Goal: Task Accomplishment & Management: Manage account settings

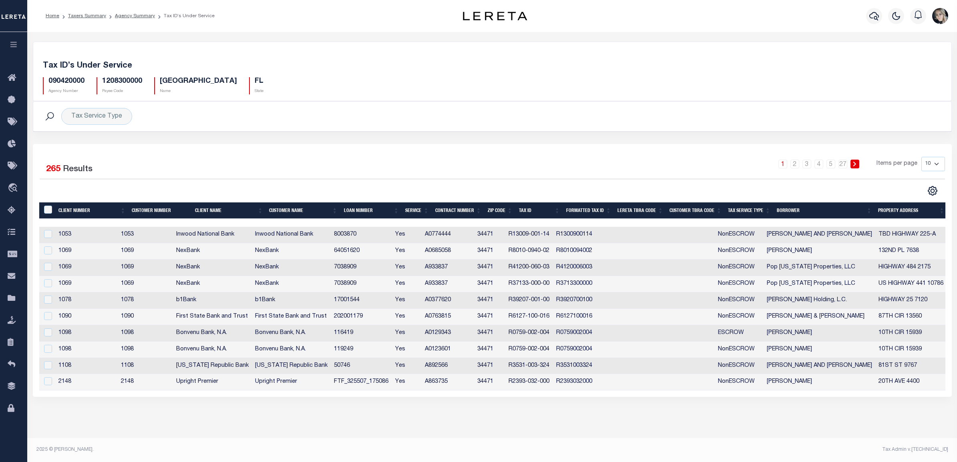
click at [14, 41] on button "button" at bounding box center [13, 45] width 27 height 27
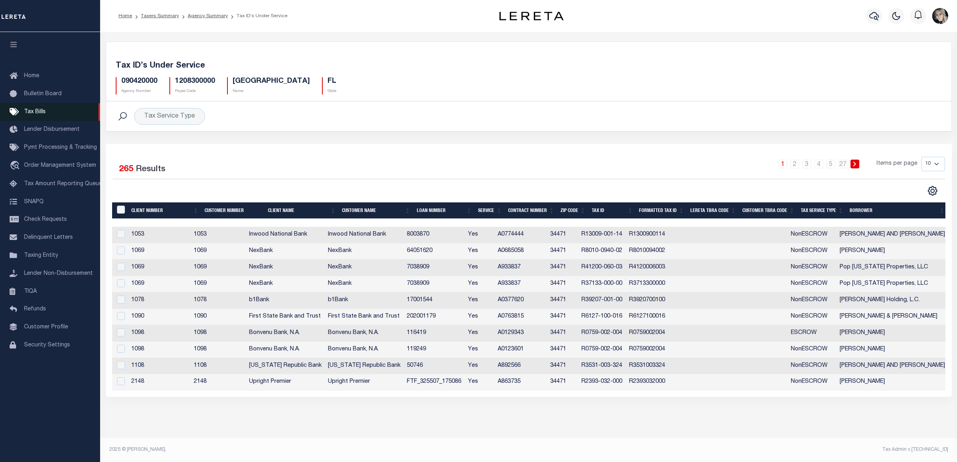
click at [34, 109] on span "Tax Bills" at bounding box center [35, 112] width 22 height 6
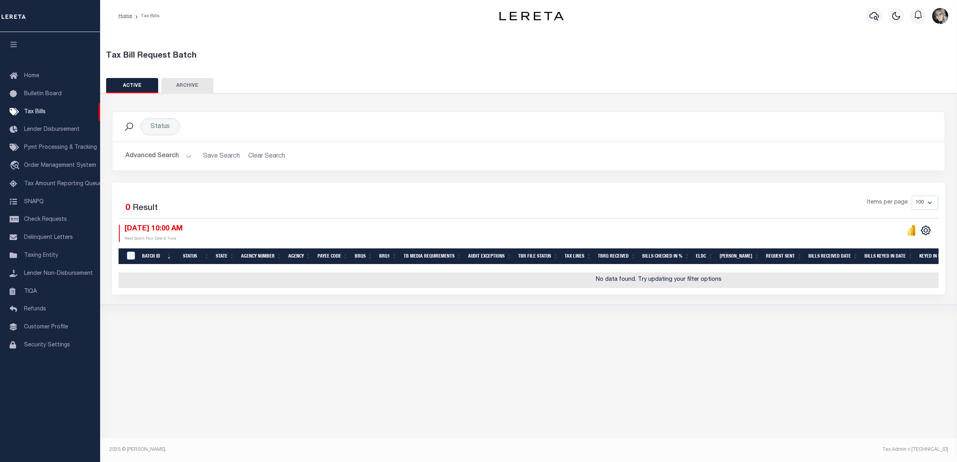
click at [263, 157] on h2 "Advanced Search Save Search Clear Search TaxBillBatches_dynamictable_____Defaul…" at bounding box center [528, 157] width 819 height 16
click at [173, 161] on button "Advanced Search" at bounding box center [158, 157] width 66 height 16
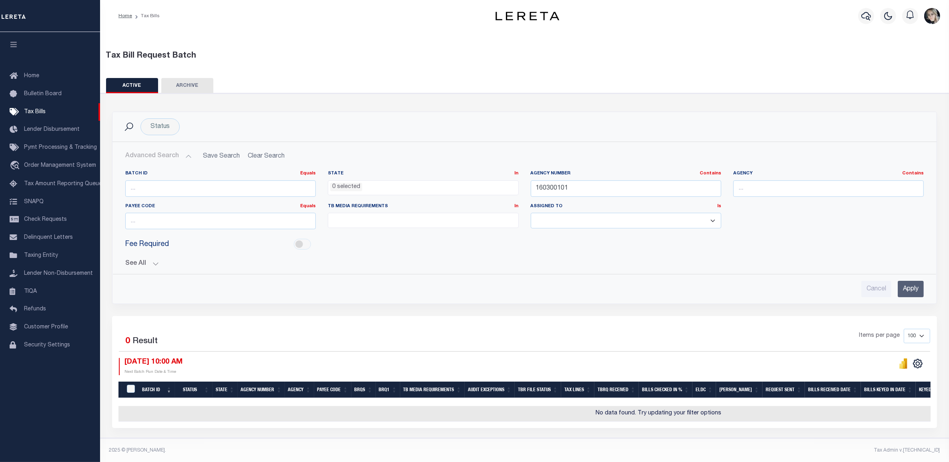
click at [682, 197] on div "Agency Number Contains Contains Is 160300101" at bounding box center [626, 187] width 203 height 33
click at [616, 189] on input "160300101" at bounding box center [626, 189] width 191 height 16
click at [617, 189] on input "160300101" at bounding box center [626, 189] width 191 height 16
click at [901, 290] on input "Apply" at bounding box center [911, 289] width 26 height 16
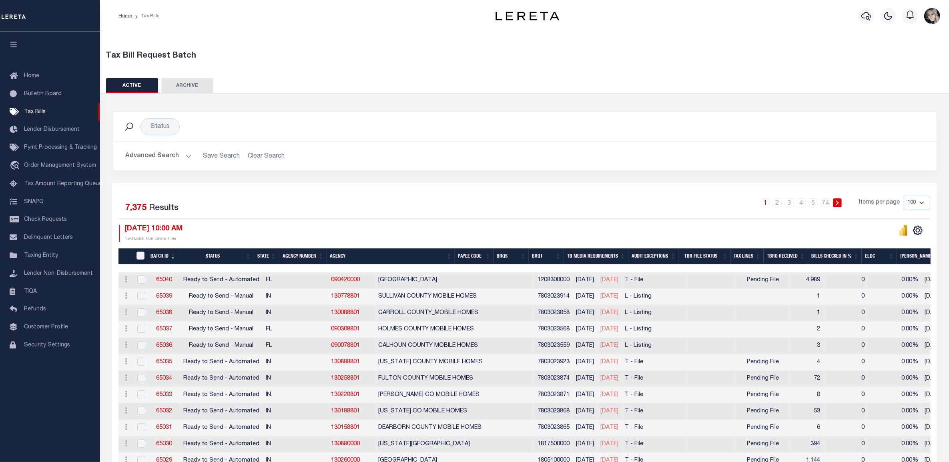
click at [259, 157] on h2 "Advanced Search Save Search Clear Search" at bounding box center [524, 157] width 811 height 16
click at [164, 159] on button "Advanced Search" at bounding box center [158, 157] width 66 height 16
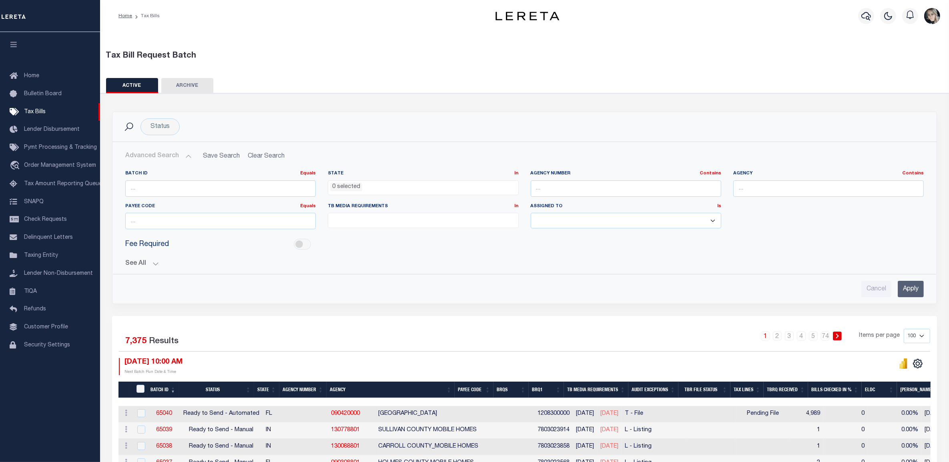
click at [157, 265] on button "See All" at bounding box center [524, 264] width 799 height 8
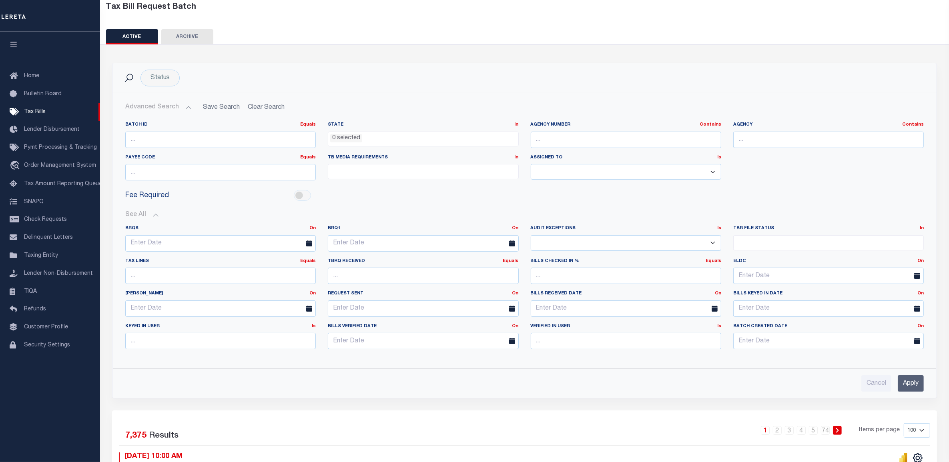
scroll to position [50, 0]
click at [595, 245] on select "Yes No" at bounding box center [626, 242] width 191 height 16
select select "true"
click at [531, 235] on select "Yes No" at bounding box center [626, 242] width 191 height 16
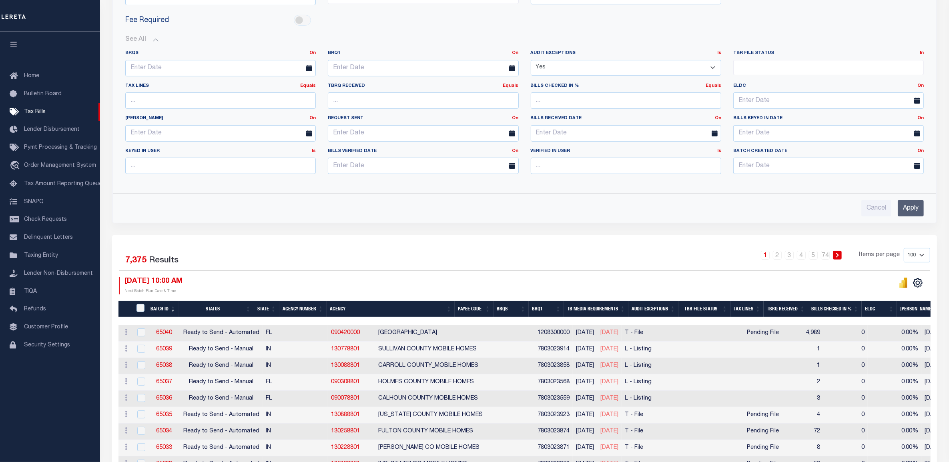
scroll to position [250, 0]
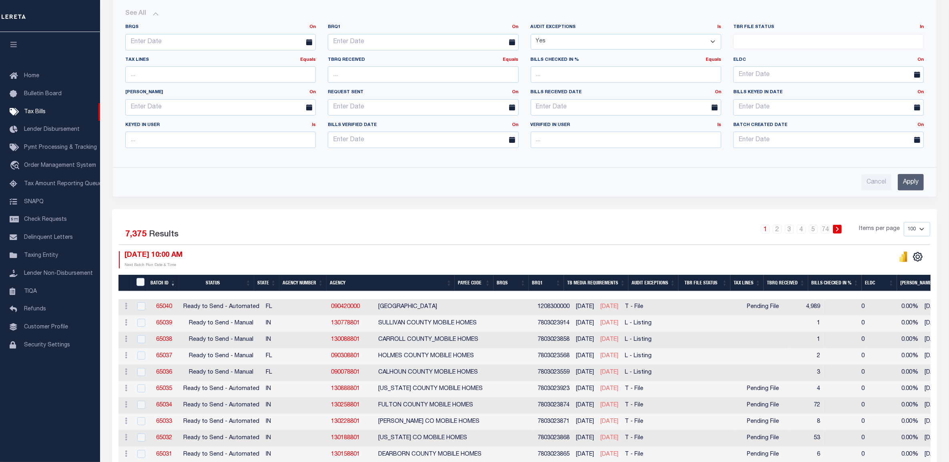
click at [907, 187] on input "Apply" at bounding box center [911, 182] width 26 height 16
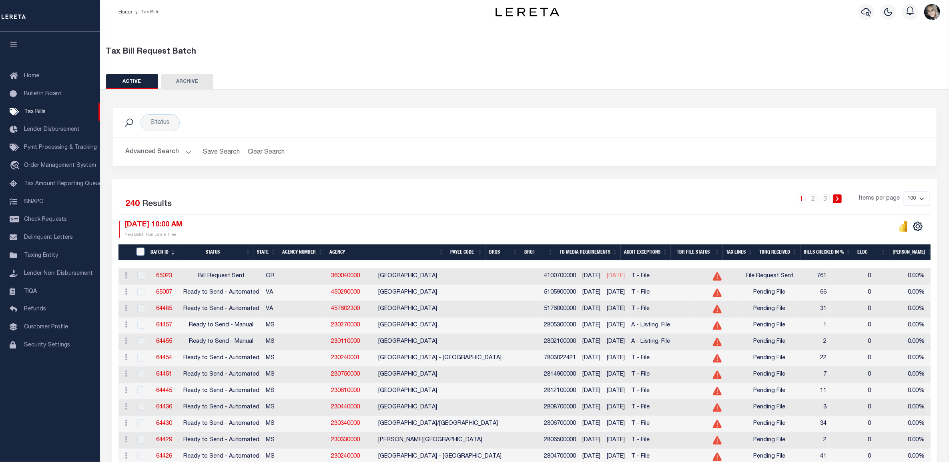
scroll to position [0, 0]
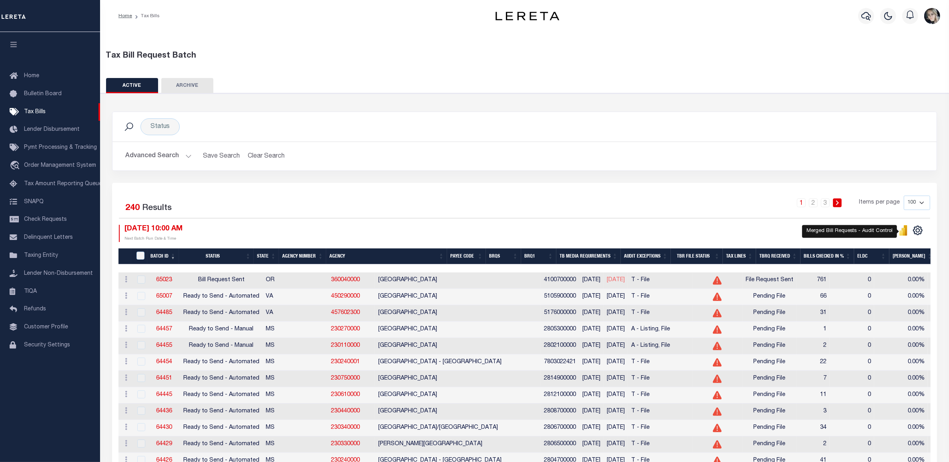
click at [903, 235] on icon "" at bounding box center [901, 233] width 4 height 5
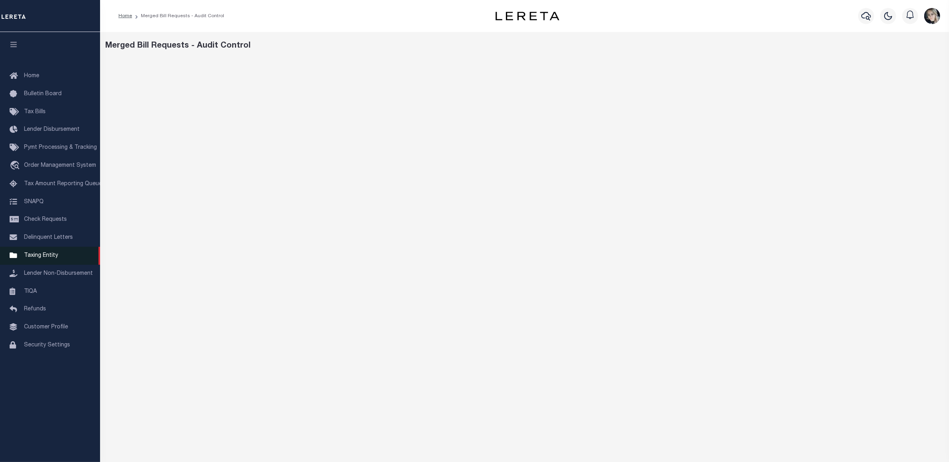
click at [51, 265] on link "Taxing Entity" at bounding box center [50, 256] width 100 height 18
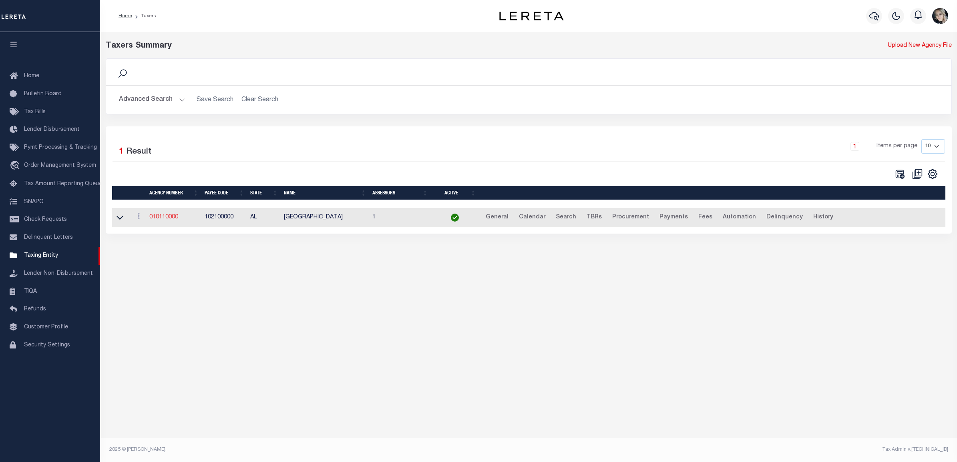
click at [169, 220] on link "010110000" at bounding box center [163, 218] width 29 height 6
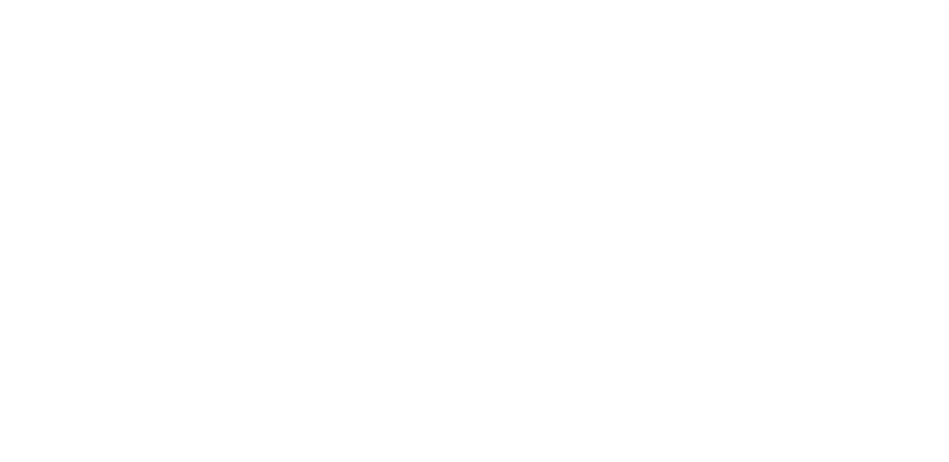
select select
checkbox input "false"
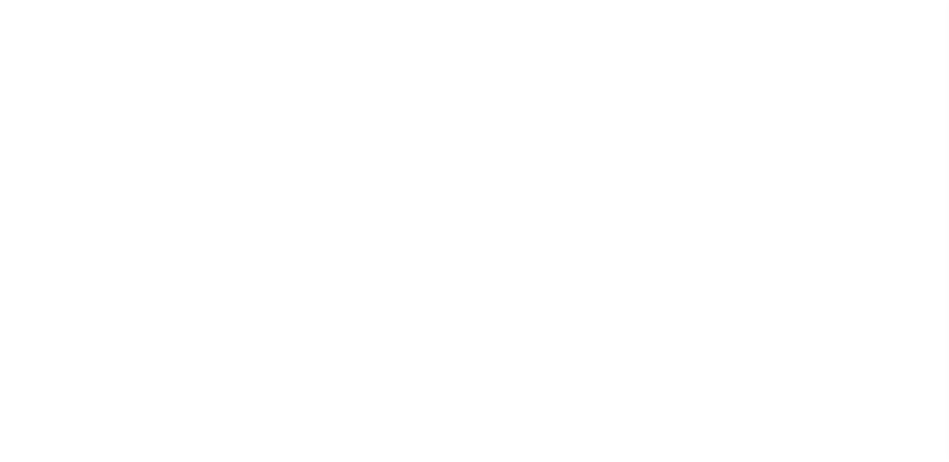
checkbox input "false"
type input "102100000"
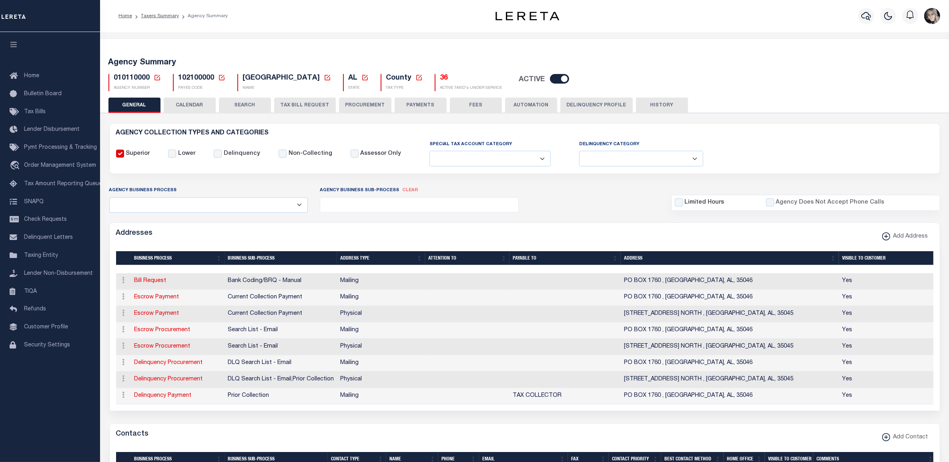
click at [301, 102] on button "TAX BILL REQUEST" at bounding box center [305, 105] width 62 height 15
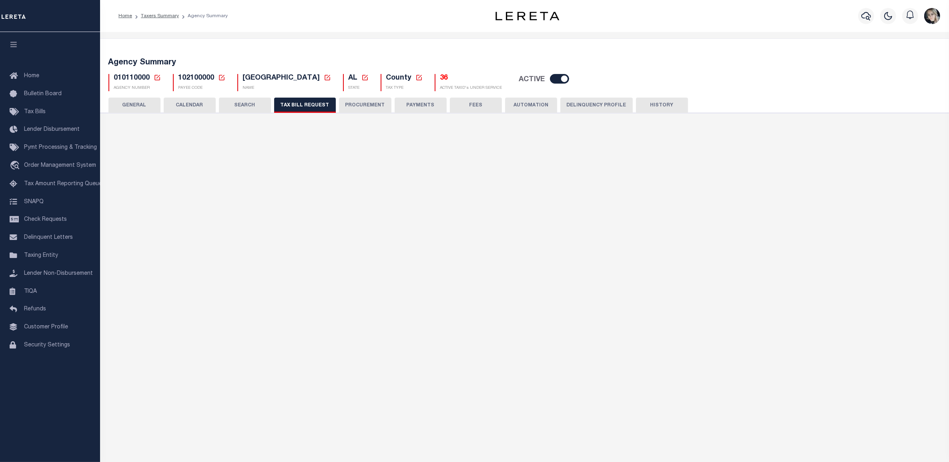
select select "27"
checkbox input "false"
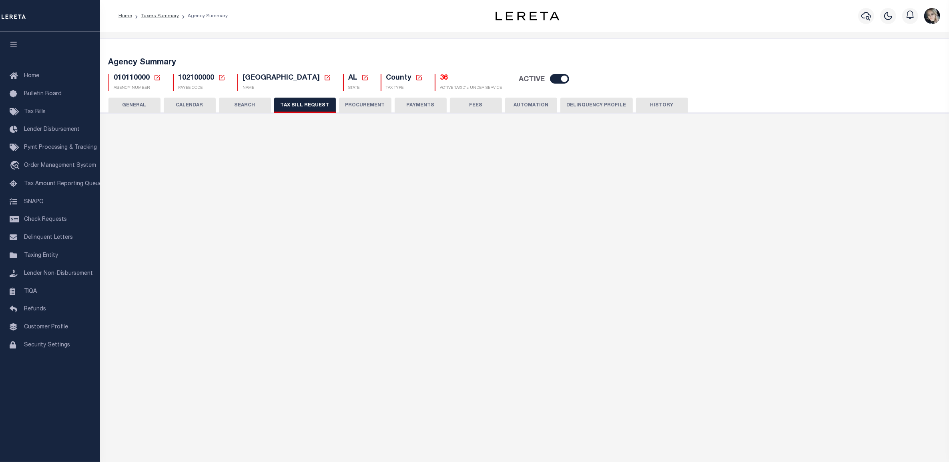
select select "22"
select select "false"
select select
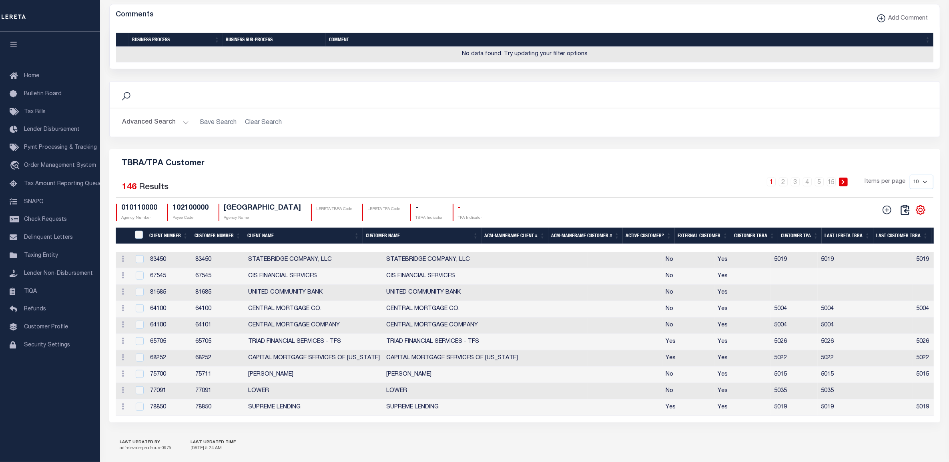
scroll to position [839, 0]
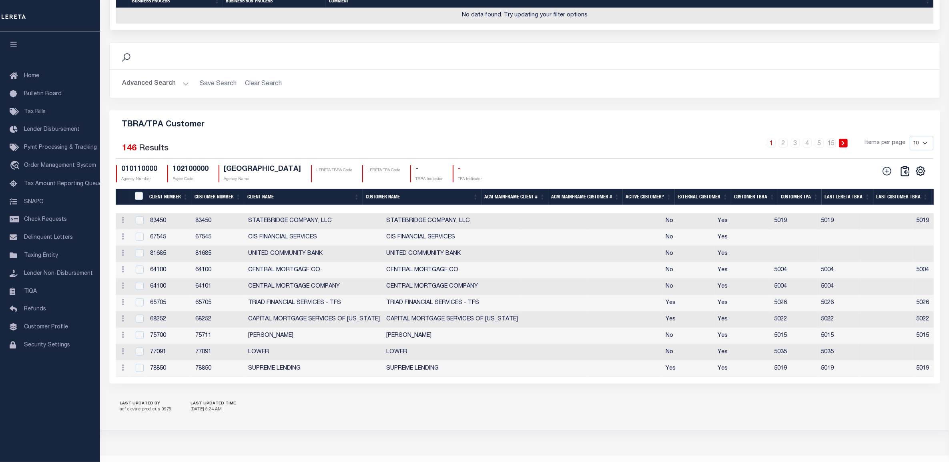
click at [169, 92] on button "Advanced Search" at bounding box center [155, 84] width 66 height 16
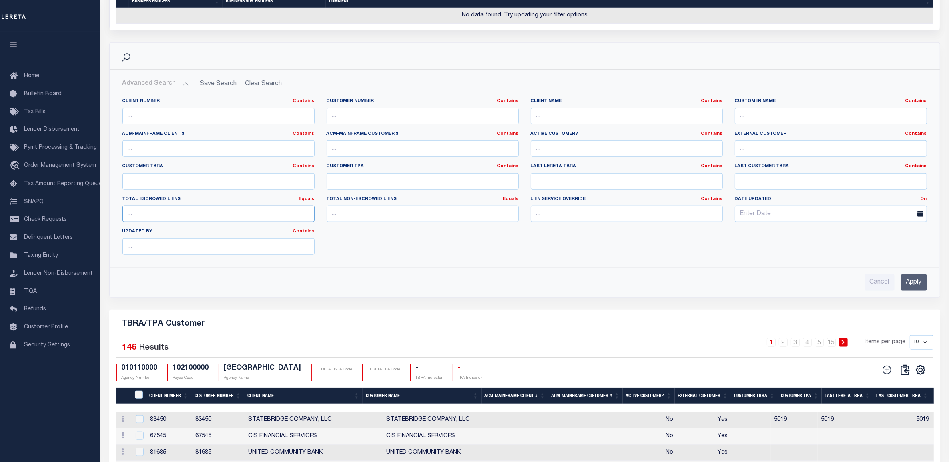
click at [231, 222] on input "number" at bounding box center [218, 214] width 192 height 16
click at [307, 201] on link "Equals" at bounding box center [307, 199] width 16 height 4
click at [289, 237] on link "Is Greater Than" at bounding box center [271, 232] width 88 height 12
click at [263, 222] on input "number" at bounding box center [218, 214] width 192 height 16
type input "0"
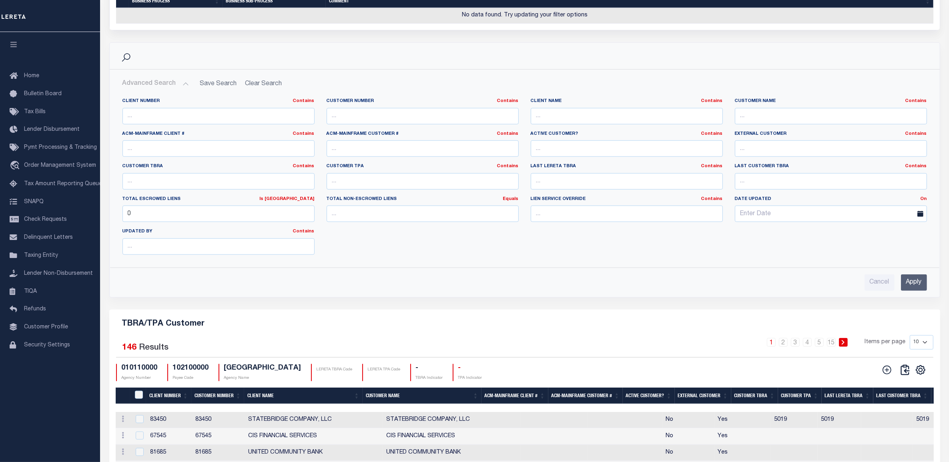
click at [913, 291] on input "Apply" at bounding box center [914, 283] width 26 height 16
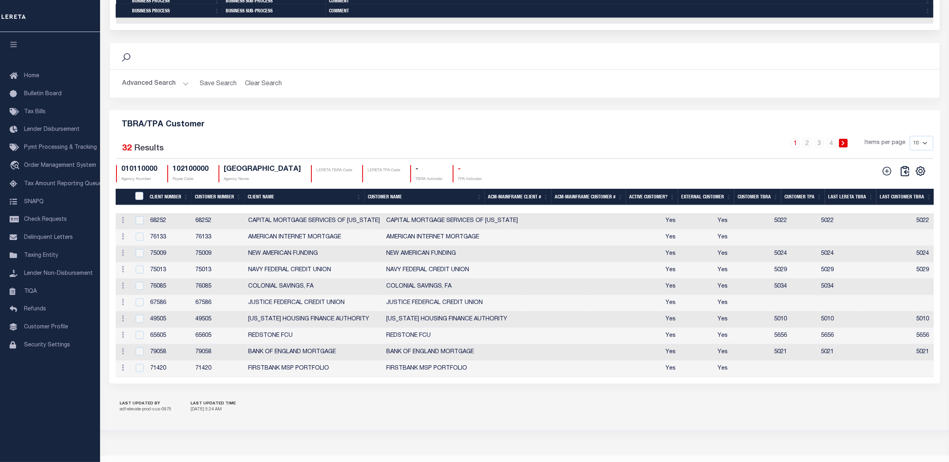
scroll to position [889, 0]
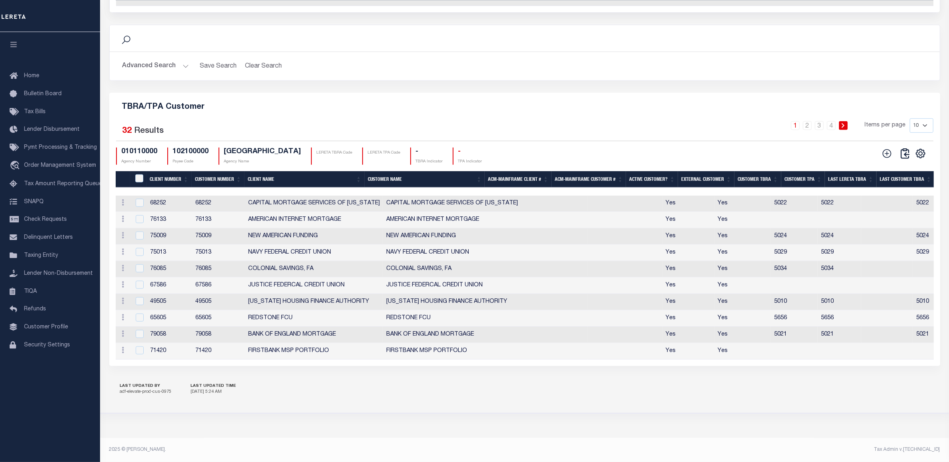
click at [351, 397] on div "LAST UPDATED BY adf-elevate-prod-cus-0975 LAST UPDATED TIME 8/30/2025, 5:24 AM" at bounding box center [524, 390] width 831 height 28
click at [169, 171] on th "Client Number" at bounding box center [169, 179] width 45 height 16
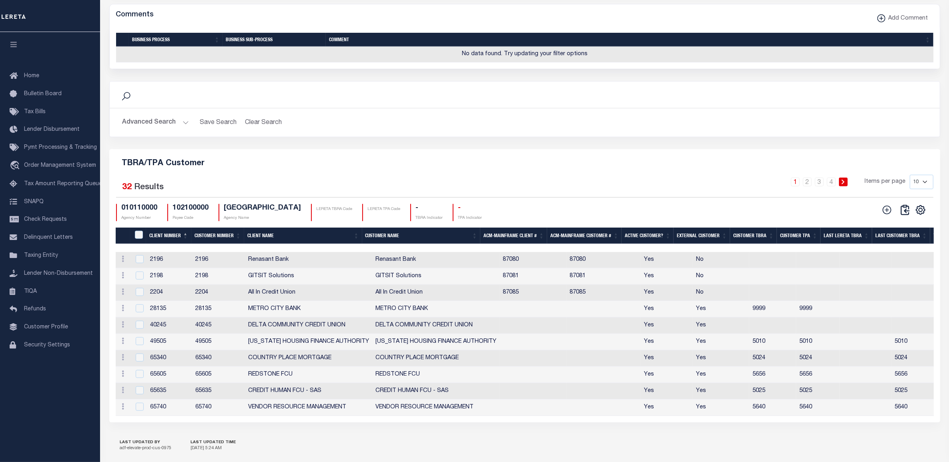
scroll to position [0, 0]
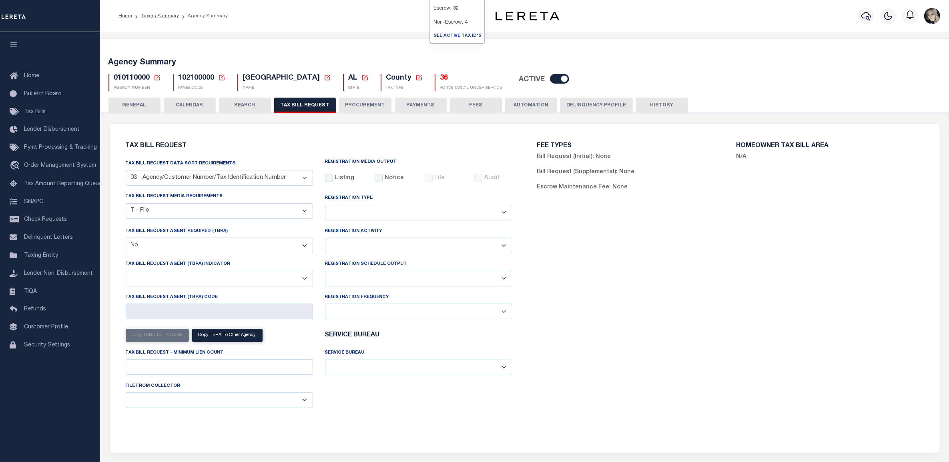
click at [441, 16] on p "Escrow: 32" at bounding box center [457, 9] width 54 height 14
click at [440, 77] on h5 "36" at bounding box center [471, 78] width 62 height 9
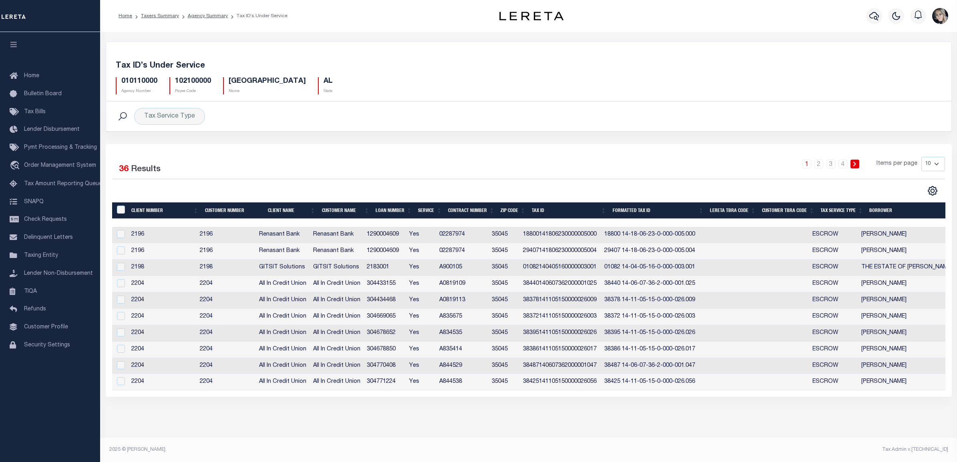
click at [430, 160] on div "1 2 3 4 Items per page 10 25 50 100" at bounding box center [633, 167] width 621 height 21
drag, startPoint x: 366, startPoint y: 184, endPoint x: 208, endPoint y: 123, distance: 169.4
click at [350, 181] on div "Selected 36 Results 1 2 3 4 Items per page 10 25 50 100" at bounding box center [528, 177] width 845 height 40
click at [203, 16] on link "Agency Summary" at bounding box center [208, 16] width 40 height 5
click at [30, 76] on span "Home" at bounding box center [31, 76] width 15 height 6
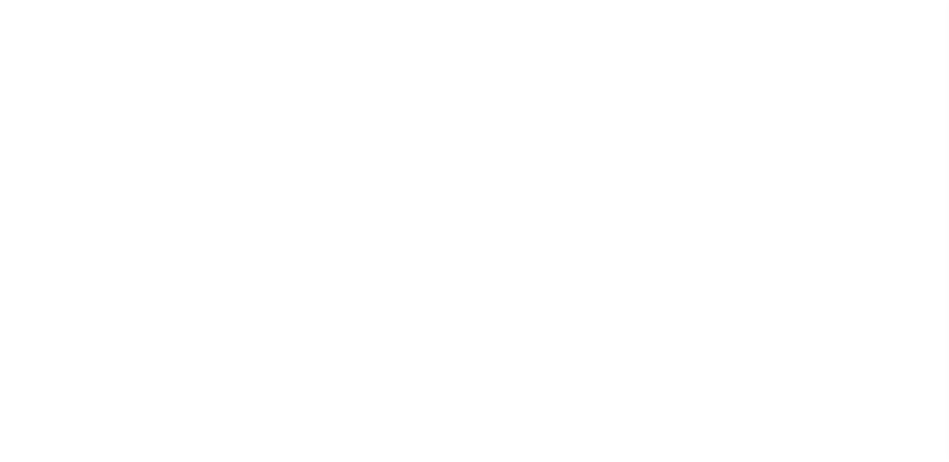
select select
checkbox input "false"
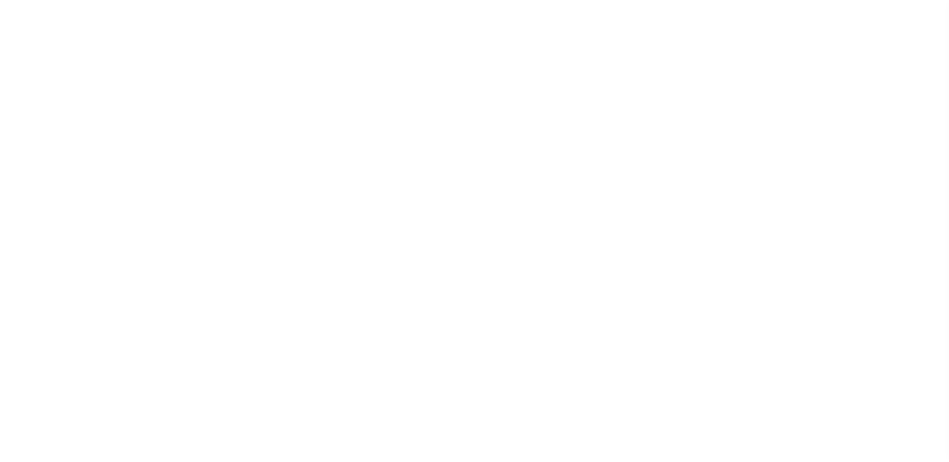
checkbox input "false"
type input "102100000"
click at [314, 161] on div "Non-Collecting" at bounding box center [309, 153] width 72 height 27
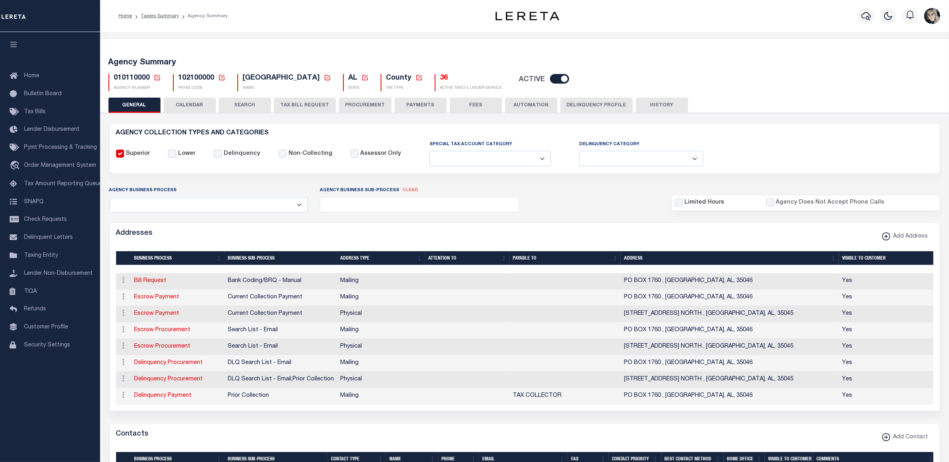
click at [318, 108] on button "TAX BILL REQUEST" at bounding box center [305, 105] width 62 height 15
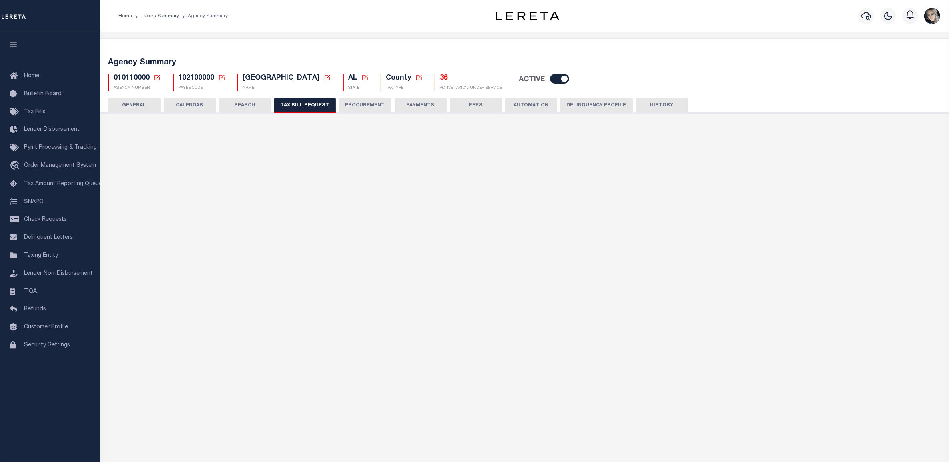
select select "27"
checkbox input "false"
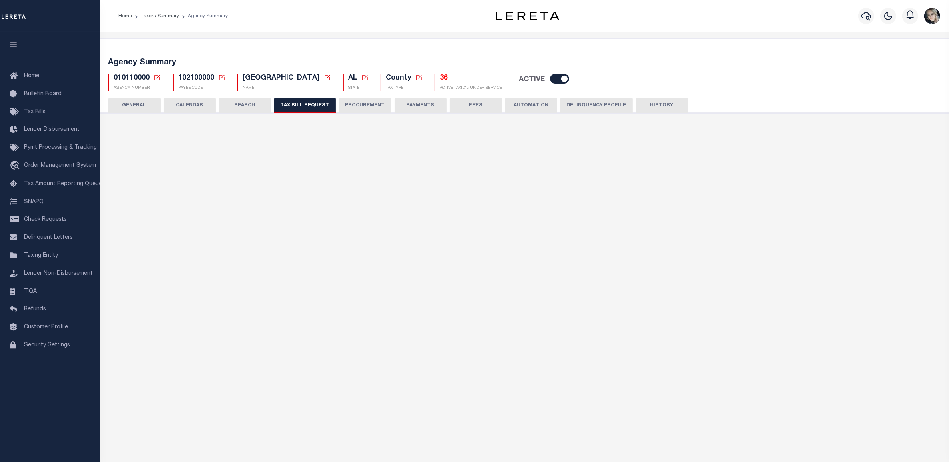
select select "22"
select select "false"
select select
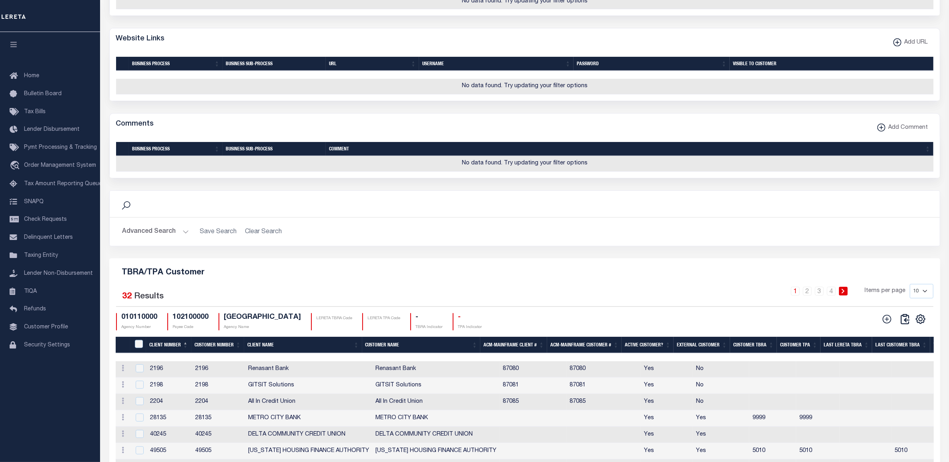
scroll to position [857, 0]
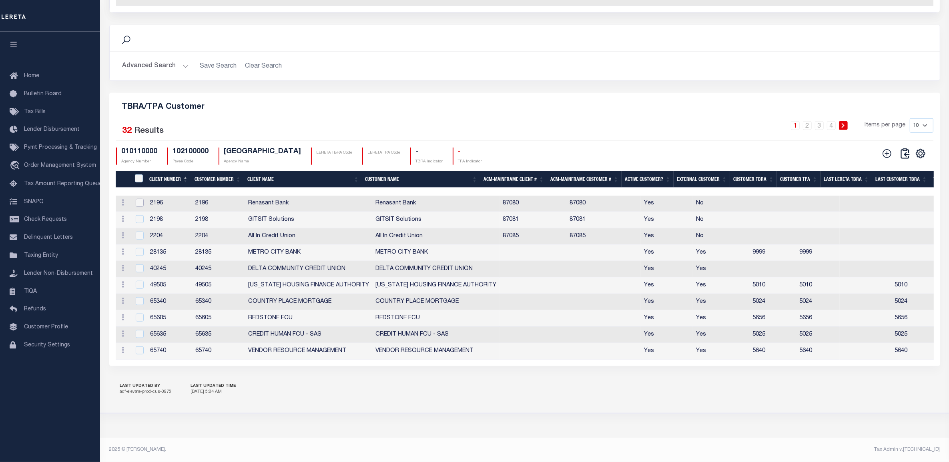
click at [141, 207] on input "checkbox" at bounding box center [140, 203] width 8 height 8
checkbox input "true"
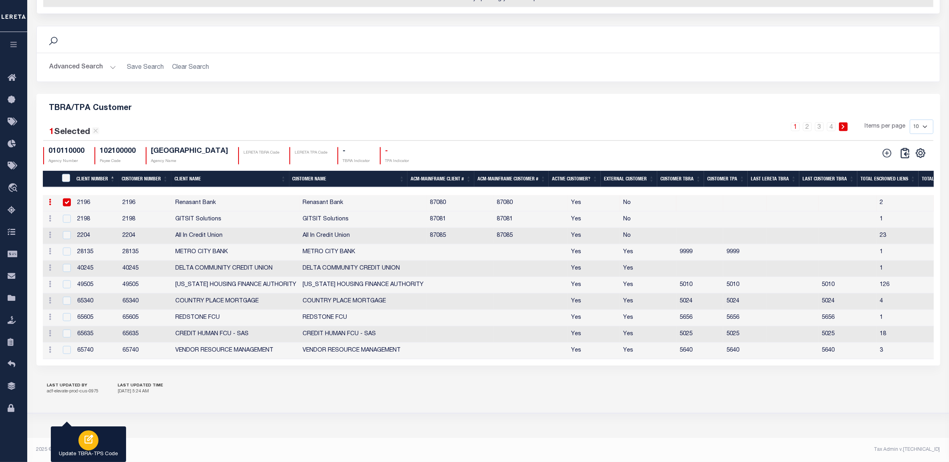
scroll to position [825, 0]
click at [50, 205] on icon at bounding box center [50, 202] width 2 height 6
click at [49, 205] on icon at bounding box center [50, 202] width 2 height 6
click at [50, 205] on icon at bounding box center [50, 202] width 2 height 6
click at [60, 221] on link "Edit" at bounding box center [64, 215] width 36 height 13
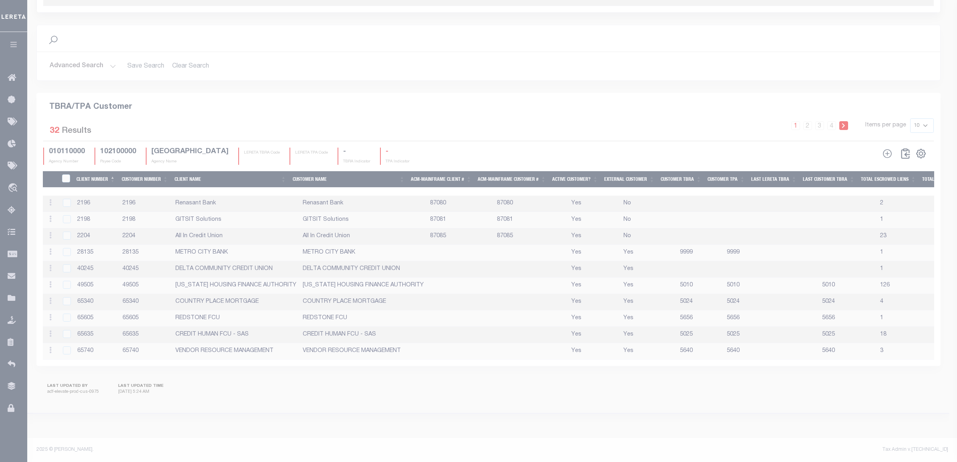
type input "Renasant Bank"
type input "2196"
checkbox input "false"
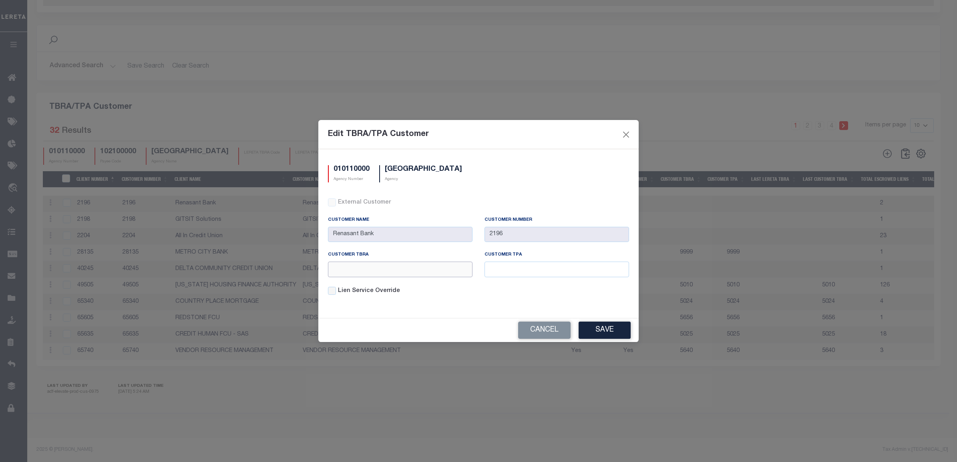
click at [369, 269] on input "text" at bounding box center [400, 270] width 145 height 16
click at [562, 273] on input "text" at bounding box center [556, 270] width 145 height 16
click at [625, 133] on button "Close" at bounding box center [626, 134] width 10 height 10
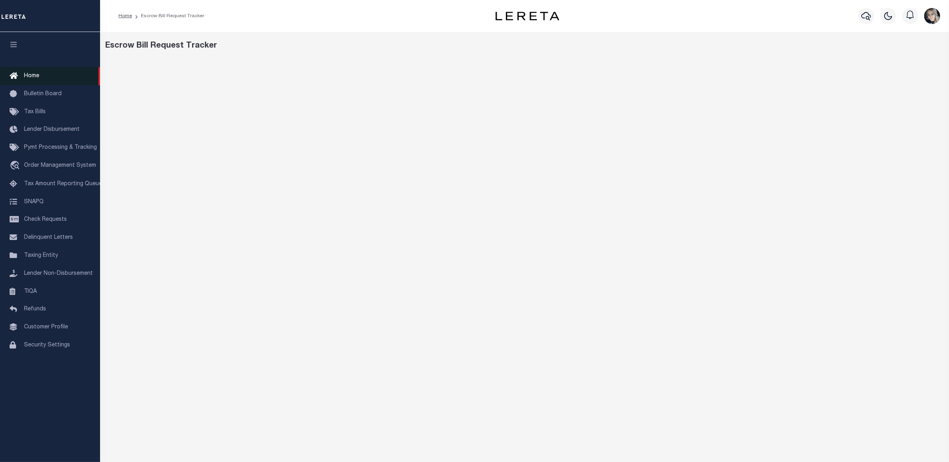
drag, startPoint x: 31, startPoint y: 78, endPoint x: 30, endPoint y: 82, distance: 4.0
click at [31, 78] on span "Home" at bounding box center [31, 76] width 15 height 6
